Goal: Information Seeking & Learning: Learn about a topic

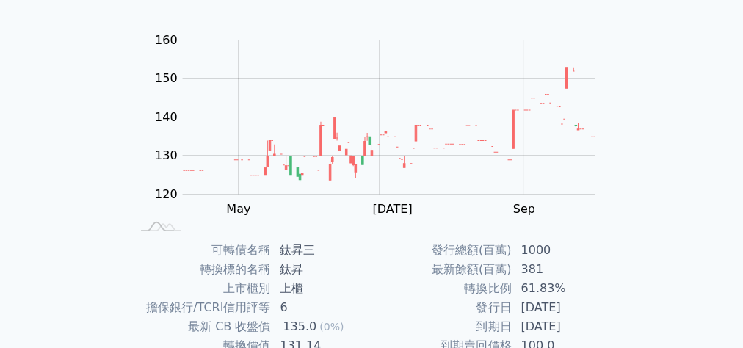
scroll to position [59, 0]
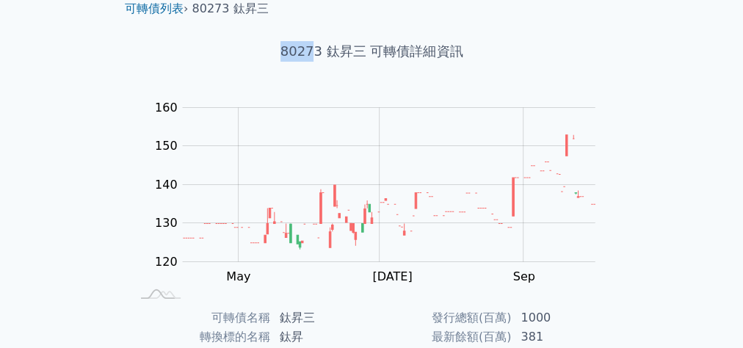
drag, startPoint x: 313, startPoint y: 47, endPoint x: 279, endPoint y: 56, distance: 34.9
click at [280, 48] on h1 "80273 鈦昇三 可轉債詳細資訊" at bounding box center [371, 51] width 517 height 21
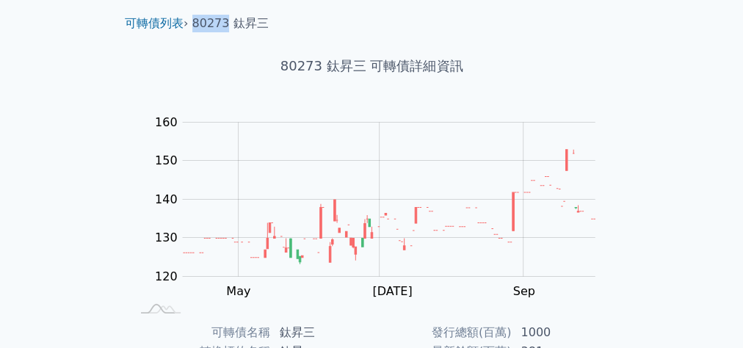
scroll to position [43, 0]
drag, startPoint x: 228, startPoint y: 7, endPoint x: 256, endPoint y: 18, distance: 30.7
click at [256, 18] on li "80273 鈦昇三" at bounding box center [230, 24] width 76 height 18
copy li "鈦昇"
drag, startPoint x: 221, startPoint y: 22, endPoint x: 236, endPoint y: 11, distance: 18.9
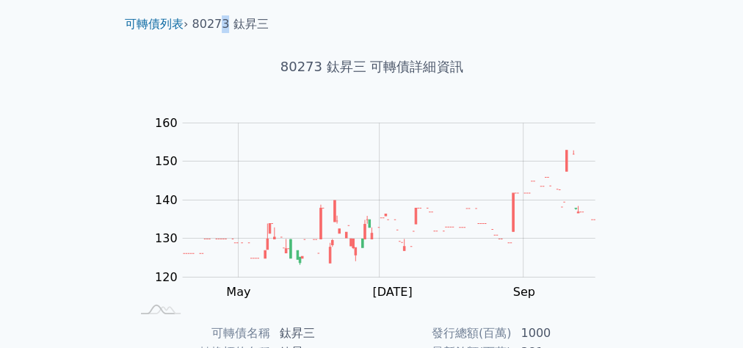
click at [227, 23] on li "80273 鈦昇三" at bounding box center [230, 24] width 76 height 18
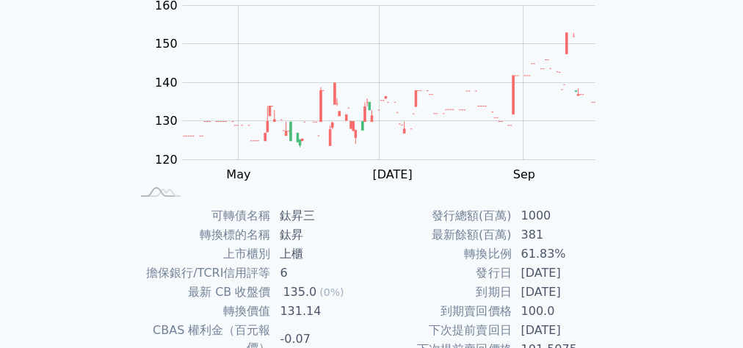
scroll to position [220, 0]
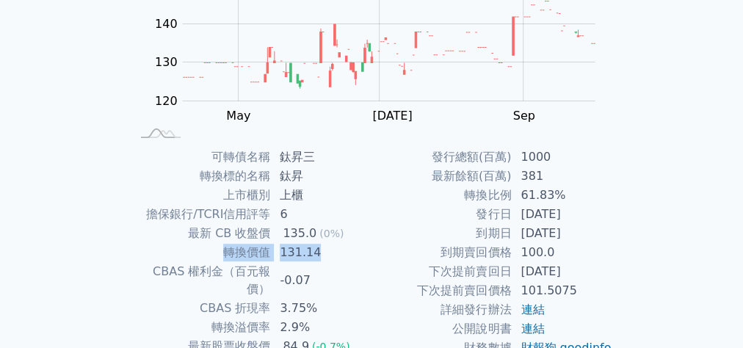
drag, startPoint x: 225, startPoint y: 247, endPoint x: 320, endPoint y: 254, distance: 95.7
click at [320, 254] on tr "轉換價值 131.14" at bounding box center [251, 252] width 241 height 19
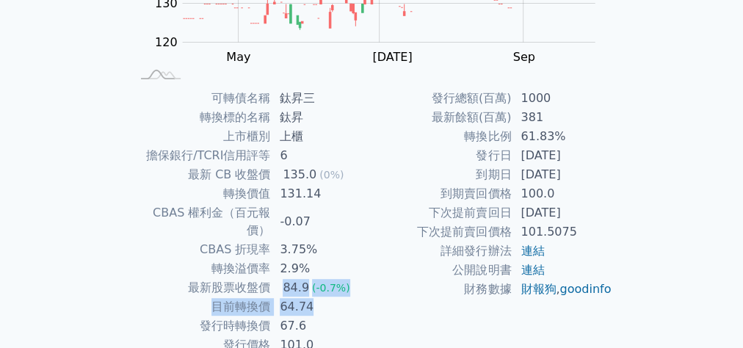
drag, startPoint x: 284, startPoint y: 266, endPoint x: 312, endPoint y: 283, distance: 32.6
click at [312, 283] on tbody "可轉債名稱 鈦昇三 轉換標的名稱 鈦昇 上市櫃別 上櫃 擔保銀行/TCRI信用評等 6 最新 CB 收盤價 135.0 (0%) 轉換價值 131.14 CB…" at bounding box center [251, 222] width 241 height 266
click at [316, 297] on td "64.74" at bounding box center [321, 306] width 101 height 19
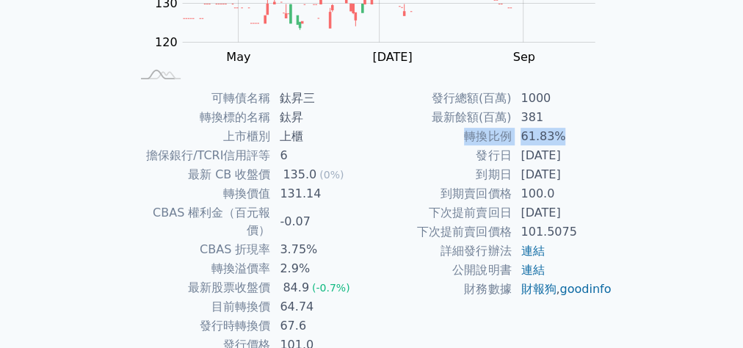
drag, startPoint x: 468, startPoint y: 134, endPoint x: 559, endPoint y: 136, distance: 91.0
click at [559, 136] on tr "轉換比例 61.83%" at bounding box center [491, 136] width 241 height 19
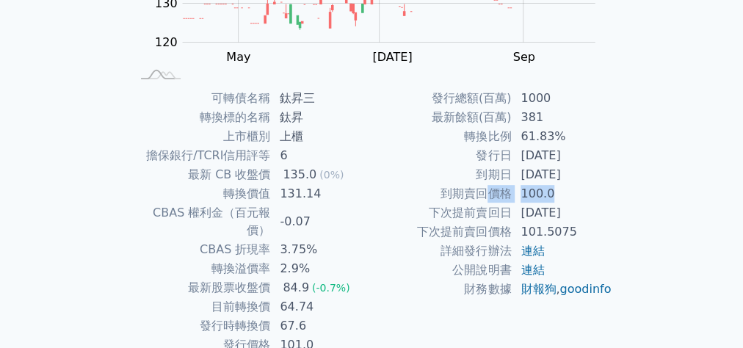
drag, startPoint x: 492, startPoint y: 189, endPoint x: 554, endPoint y: 192, distance: 61.8
click at [554, 192] on tr "到期賣回價格 100.0" at bounding box center [491, 193] width 241 height 19
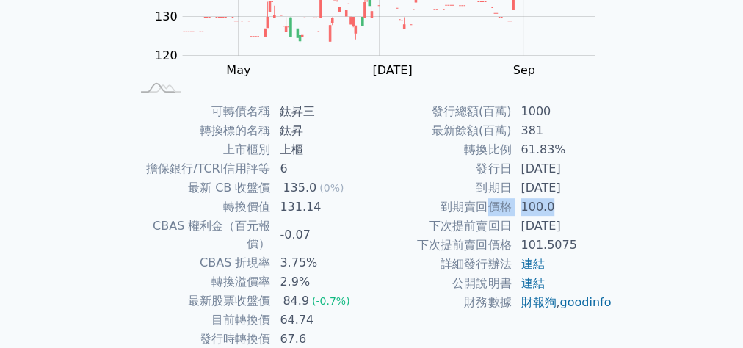
scroll to position [331, 0]
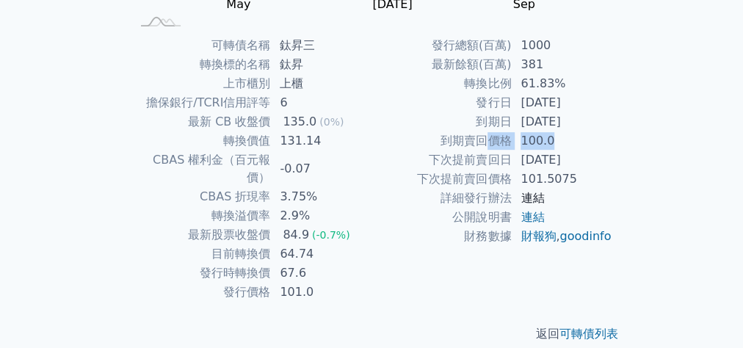
click at [536, 197] on link "連結" at bounding box center [532, 198] width 23 height 14
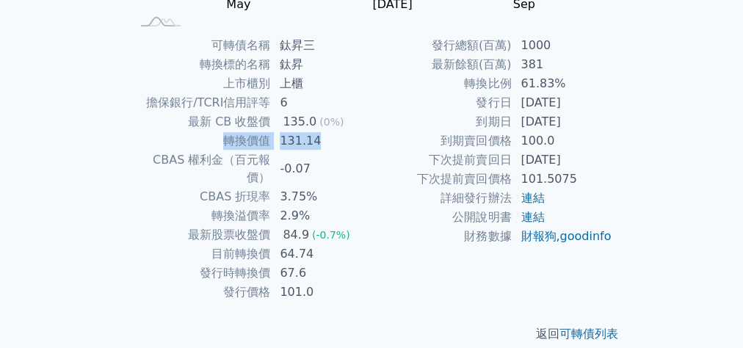
drag, startPoint x: 225, startPoint y: 141, endPoint x: 326, endPoint y: 141, distance: 100.6
click at [326, 141] on tr "轉換價值 131.14" at bounding box center [251, 140] width 241 height 19
click at [642, 242] on div "可轉債列表 › 80273 鈦昇三 80273 鈦昇三 可轉債詳細資訊 Zoom Out 120 110 115 120 125 130 135 140 17…" at bounding box center [372, 35] width 564 height 662
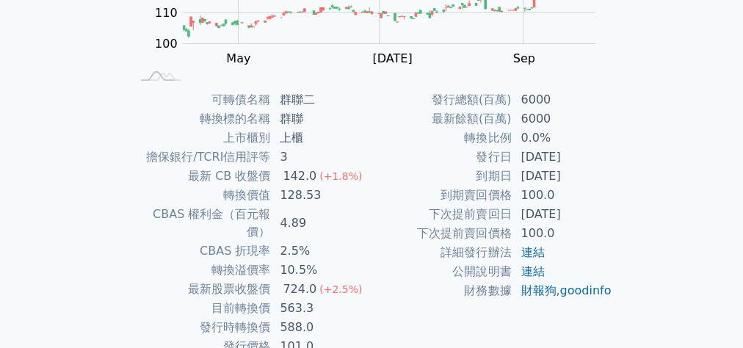
scroll to position [294, 0]
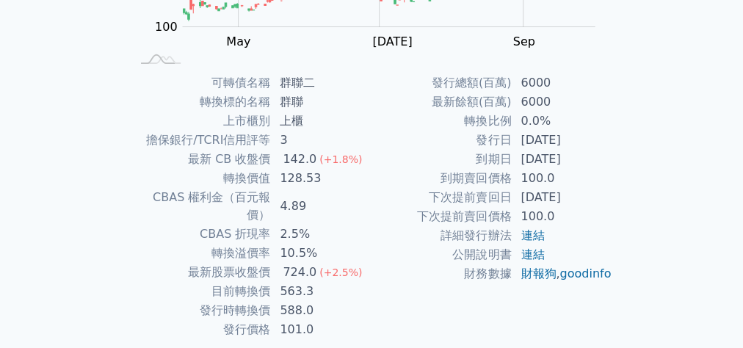
click at [519, 139] on td "2024-01-23" at bounding box center [562, 140] width 101 height 19
drag, startPoint x: 523, startPoint y: 139, endPoint x: 588, endPoint y: 139, distance: 65.3
click at [588, 139] on td "2024-01-23" at bounding box center [562, 140] width 101 height 19
click at [578, 139] on td "2024-01-23" at bounding box center [562, 140] width 101 height 19
click at [650, 286] on div "可轉債列表 › 82992 群聯二 82992 群聯二 可轉債詳細資訊 Zoom Out 100 80 90 100 110 120 130 140 150 …" at bounding box center [372, 73] width 564 height 662
